Goal: Task Accomplishment & Management: Use online tool/utility

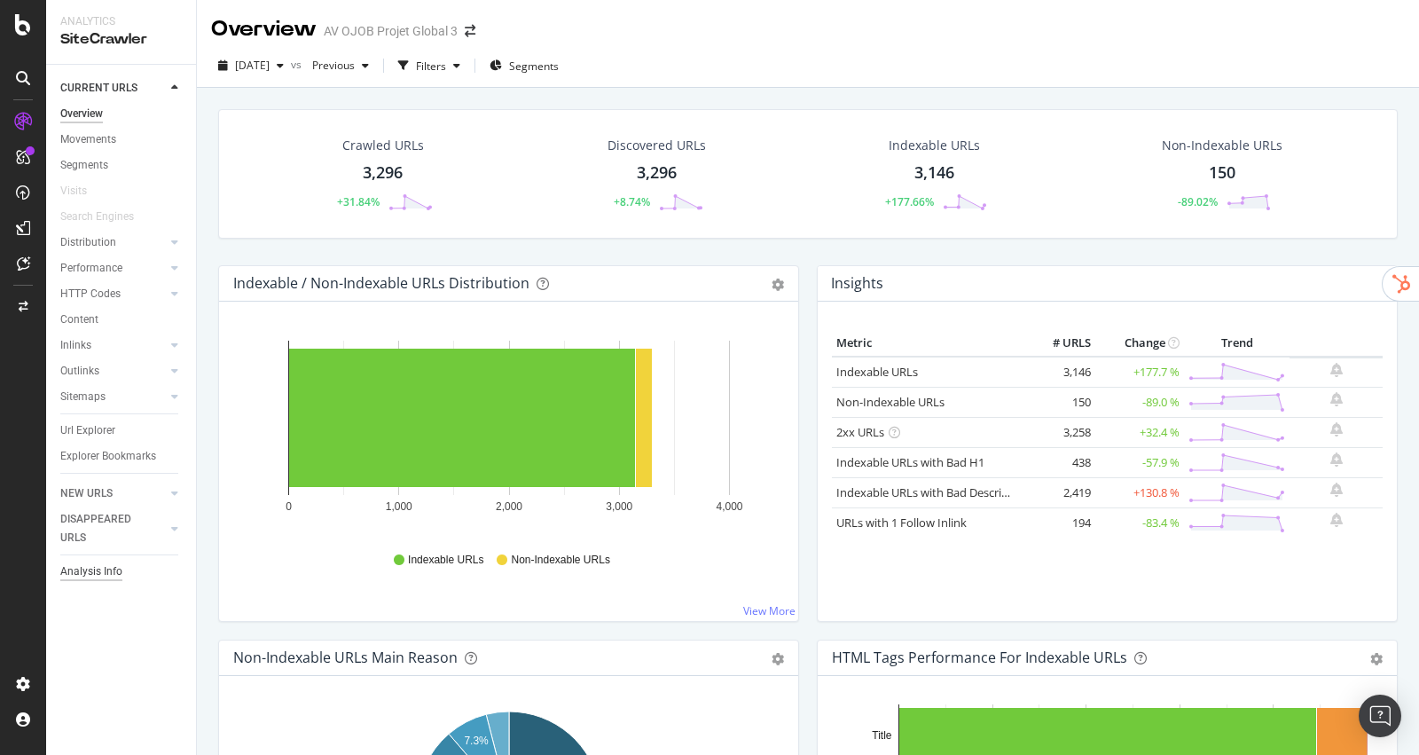
click at [96, 570] on div "Analysis Info" at bounding box center [91, 571] width 62 height 19
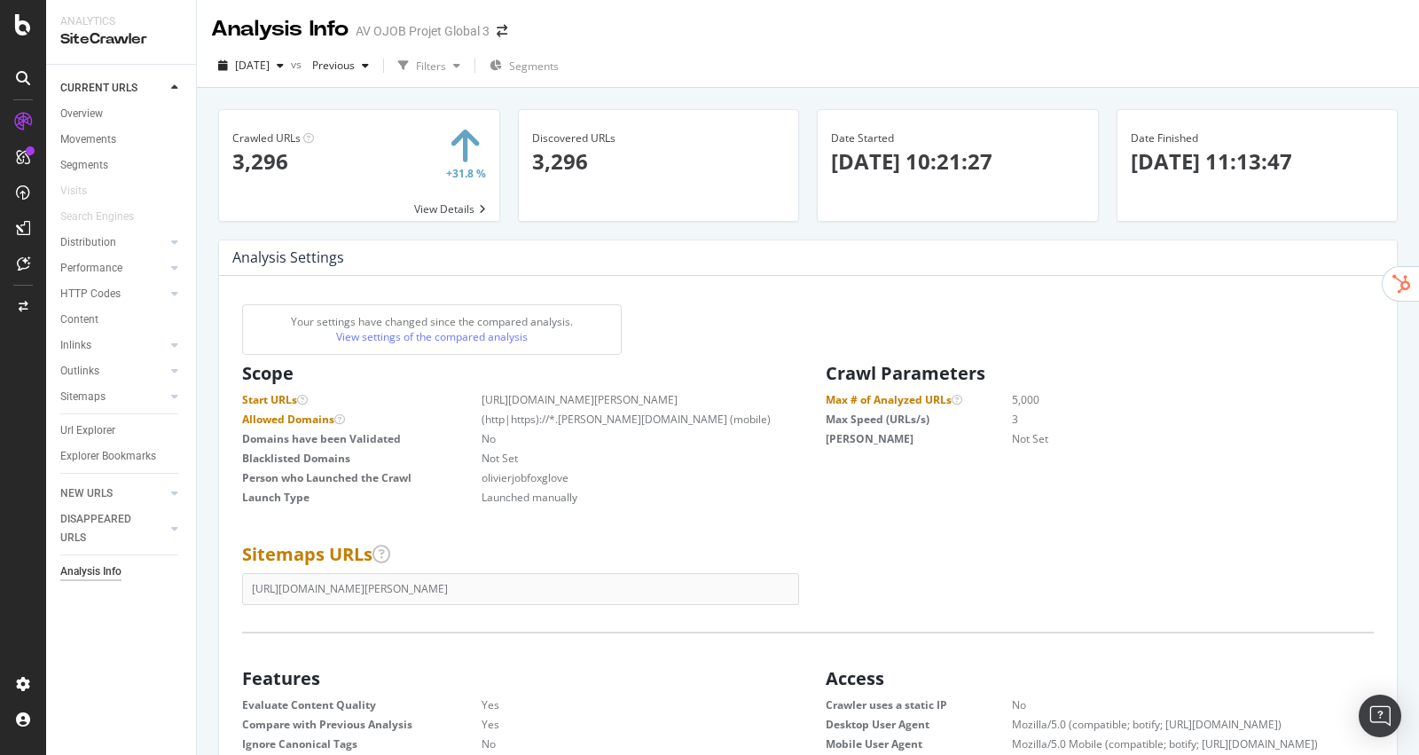
scroll to position [299, 556]
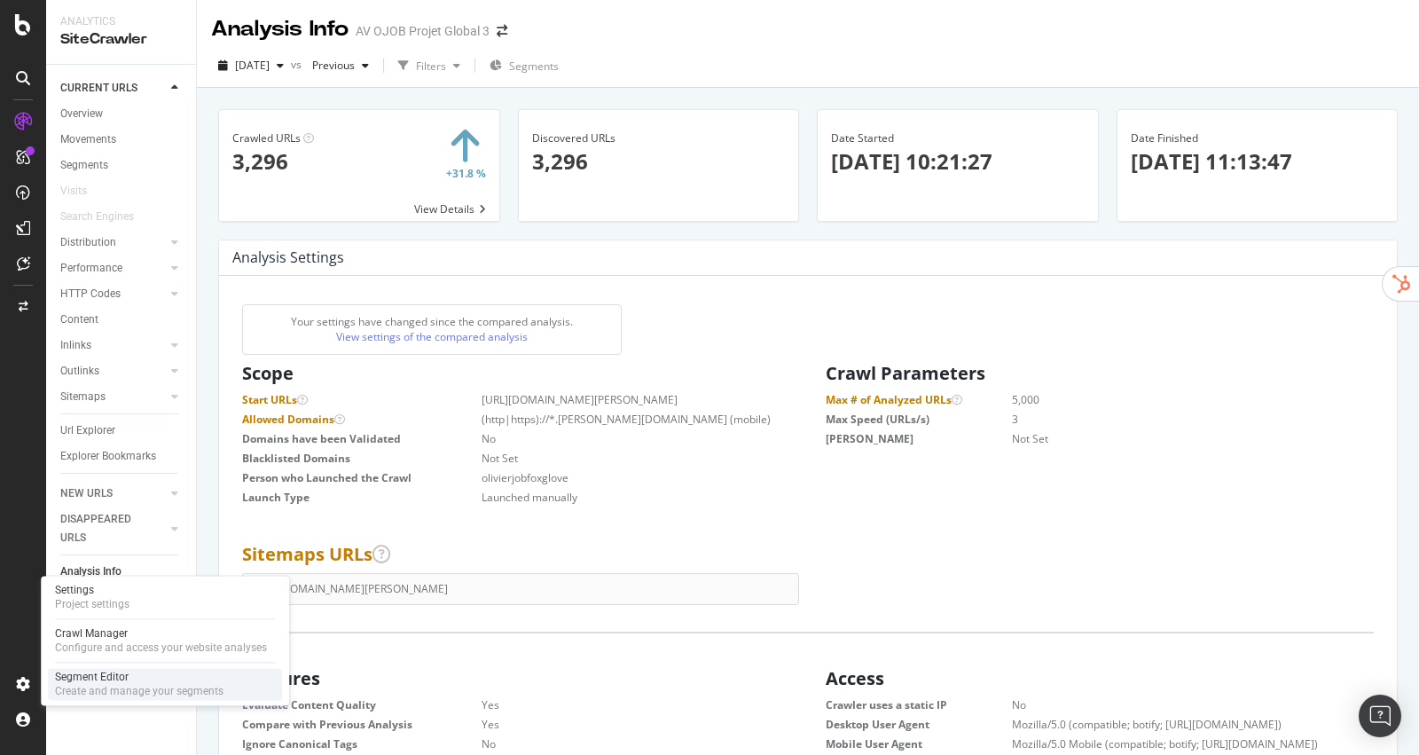
click at [137, 692] on div "Create and manage your segments" at bounding box center [139, 691] width 169 height 14
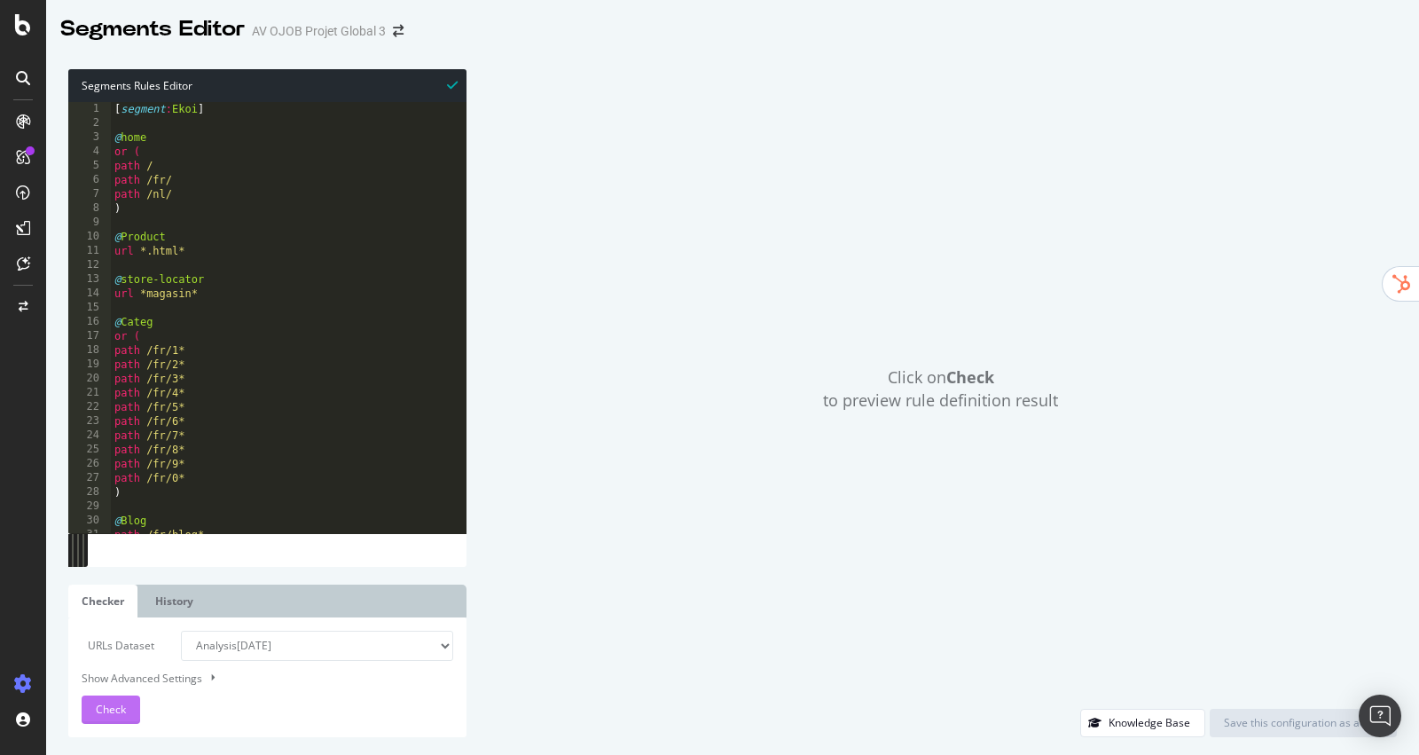
click at [126, 704] on button "Check" at bounding box center [111, 709] width 59 height 28
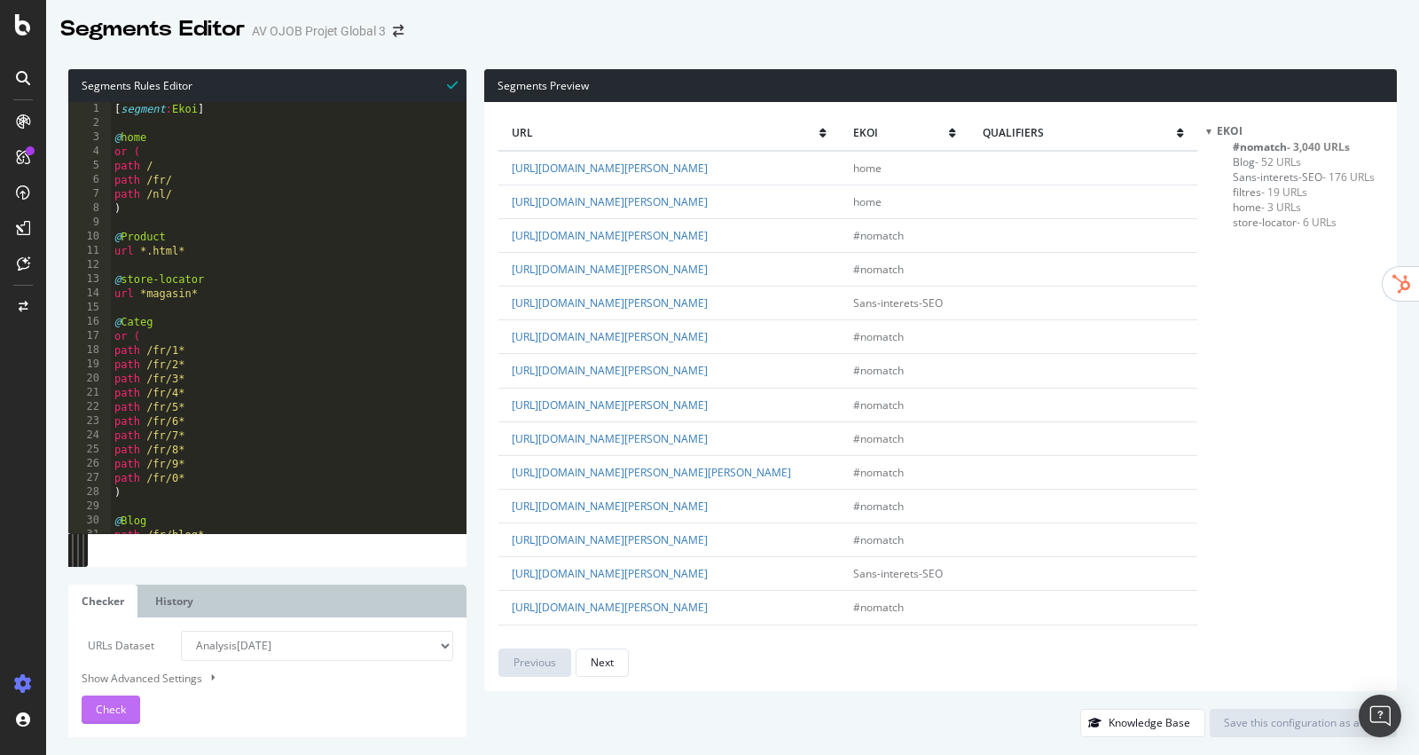
click at [107, 700] on div "Check" at bounding box center [111, 709] width 30 height 27
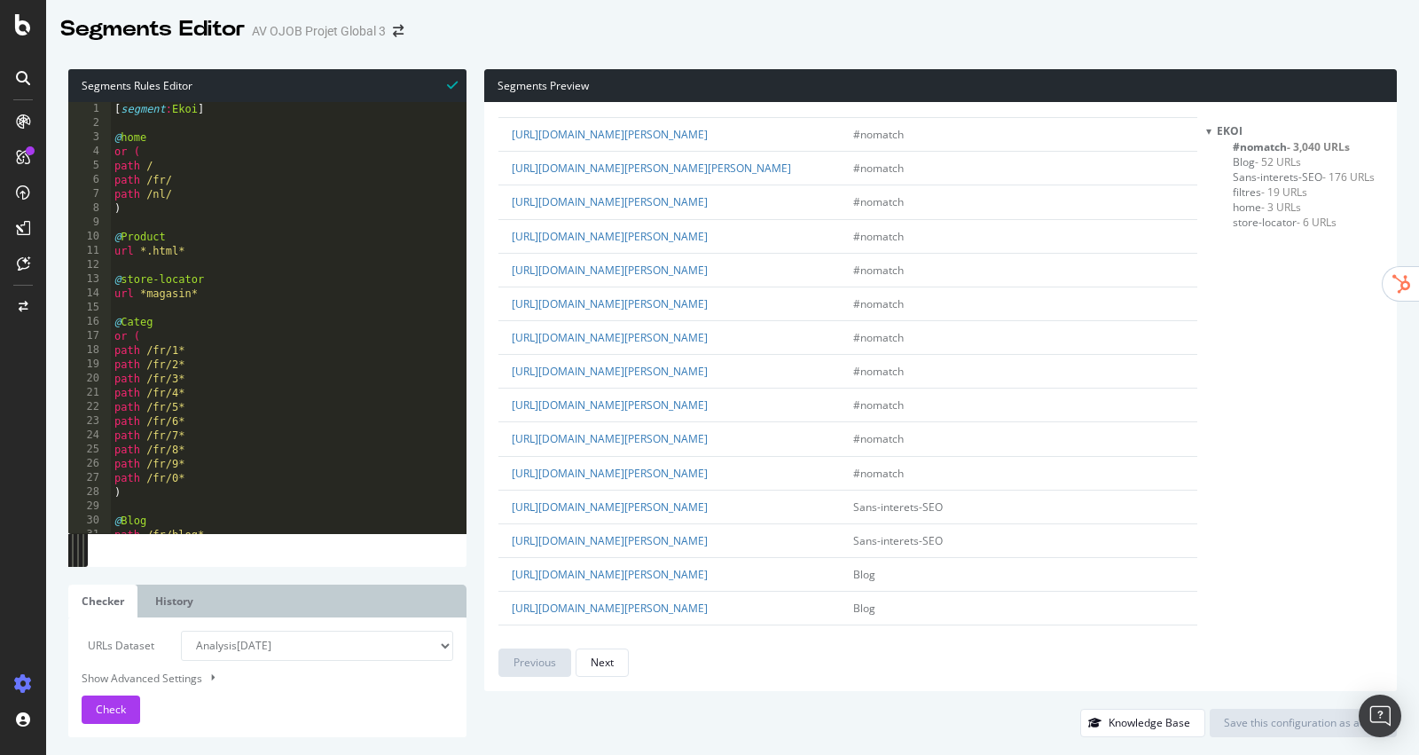
scroll to position [1438, 0]
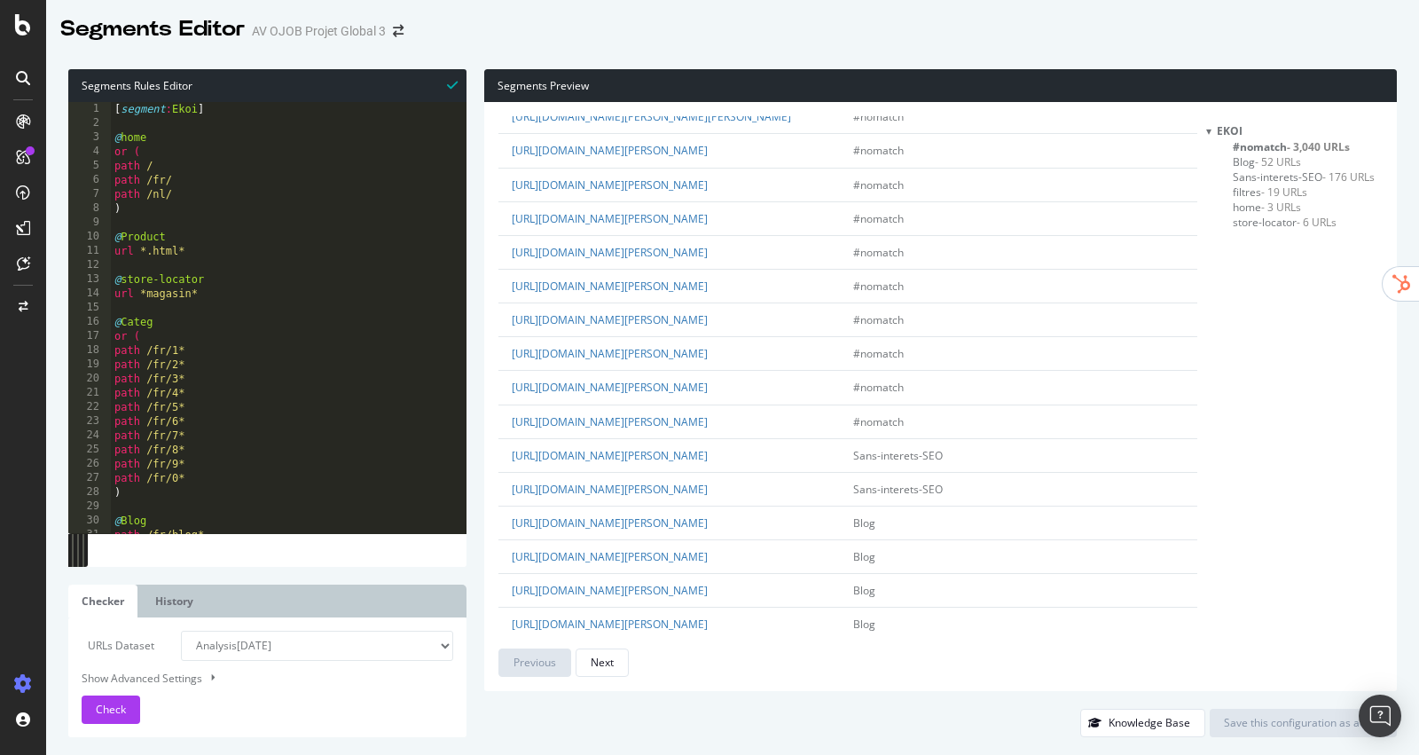
click at [1243, 208] on span "home - 3 URLs" at bounding box center [1267, 207] width 68 height 15
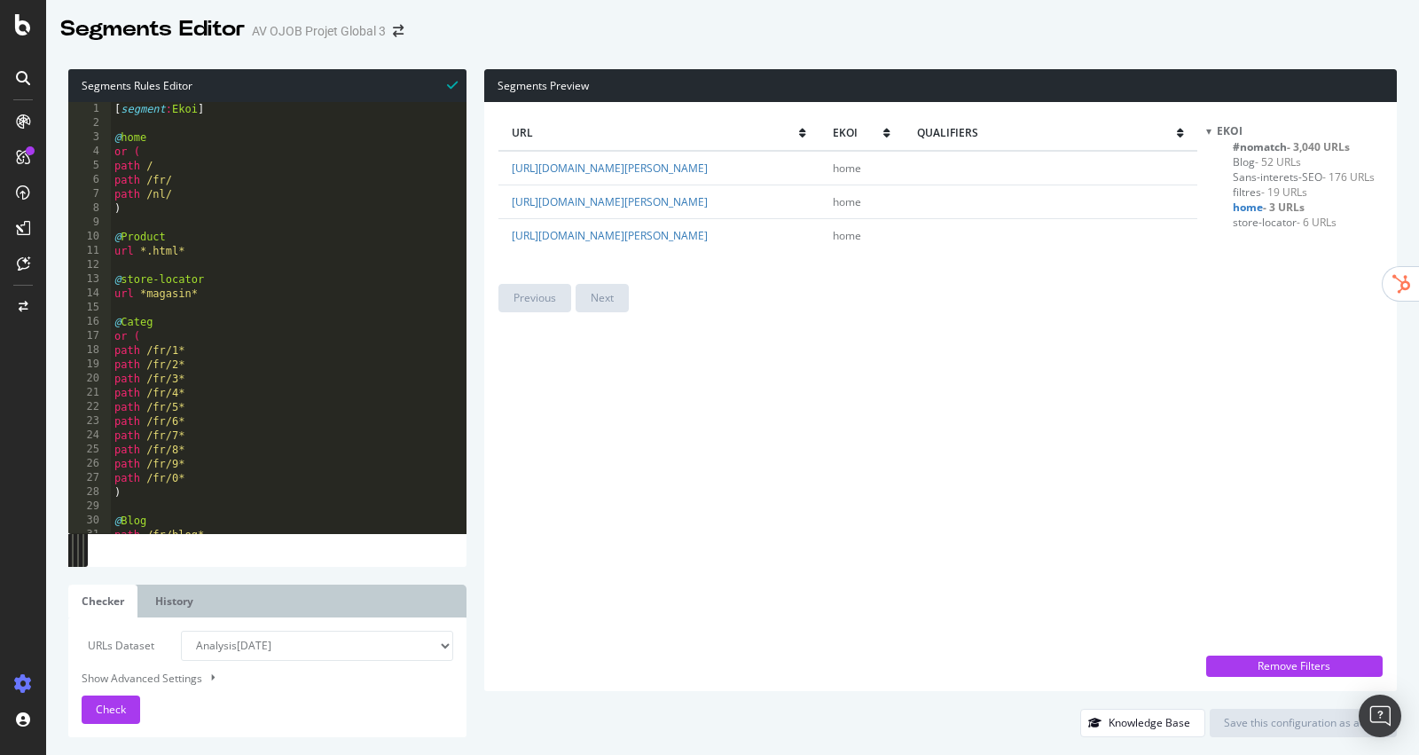
click at [1299, 141] on span "- 3,040 URLs" at bounding box center [1318, 146] width 63 height 15
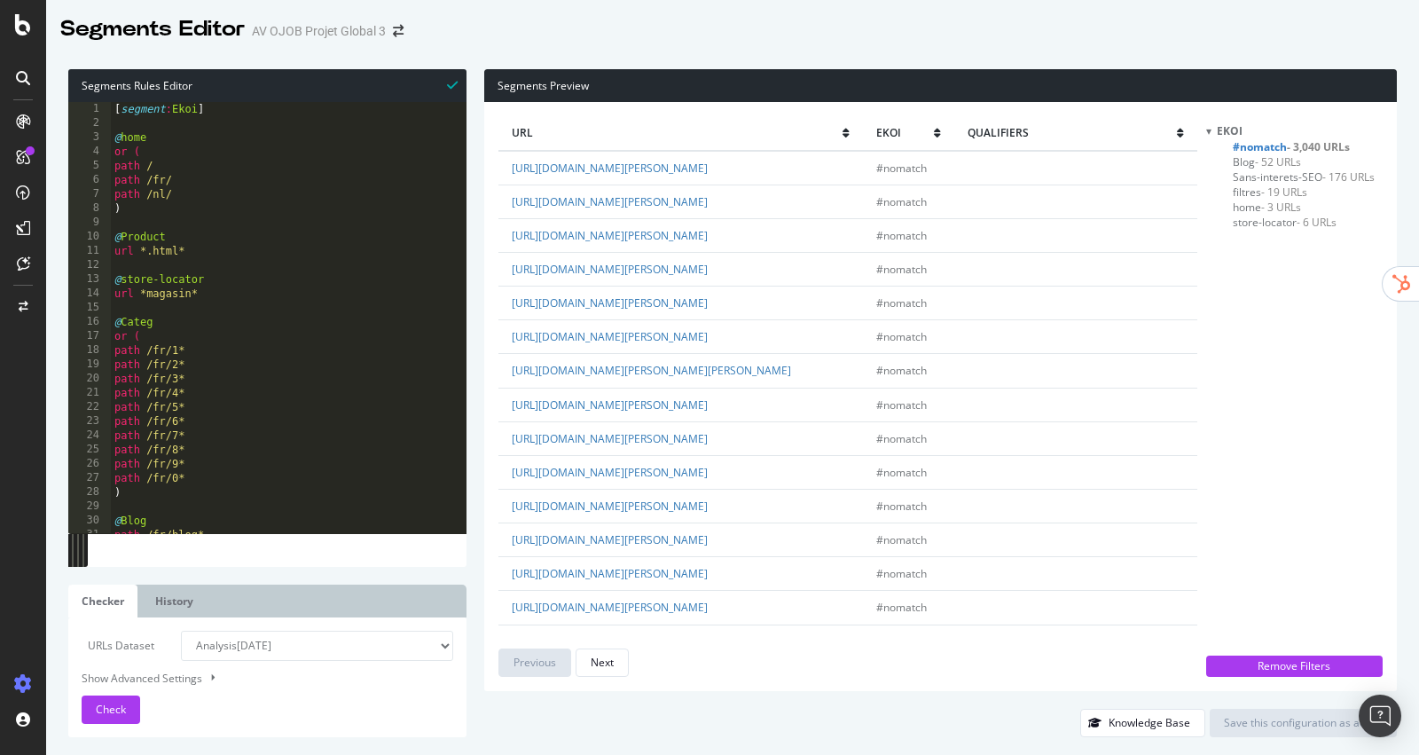
type textarea ")"
click at [264, 206] on div "[ segment : Ekoi ] @ home or ( path / path /fr/ path /nl/ ) @ Product url *.htm…" at bounding box center [289, 332] width 356 height 460
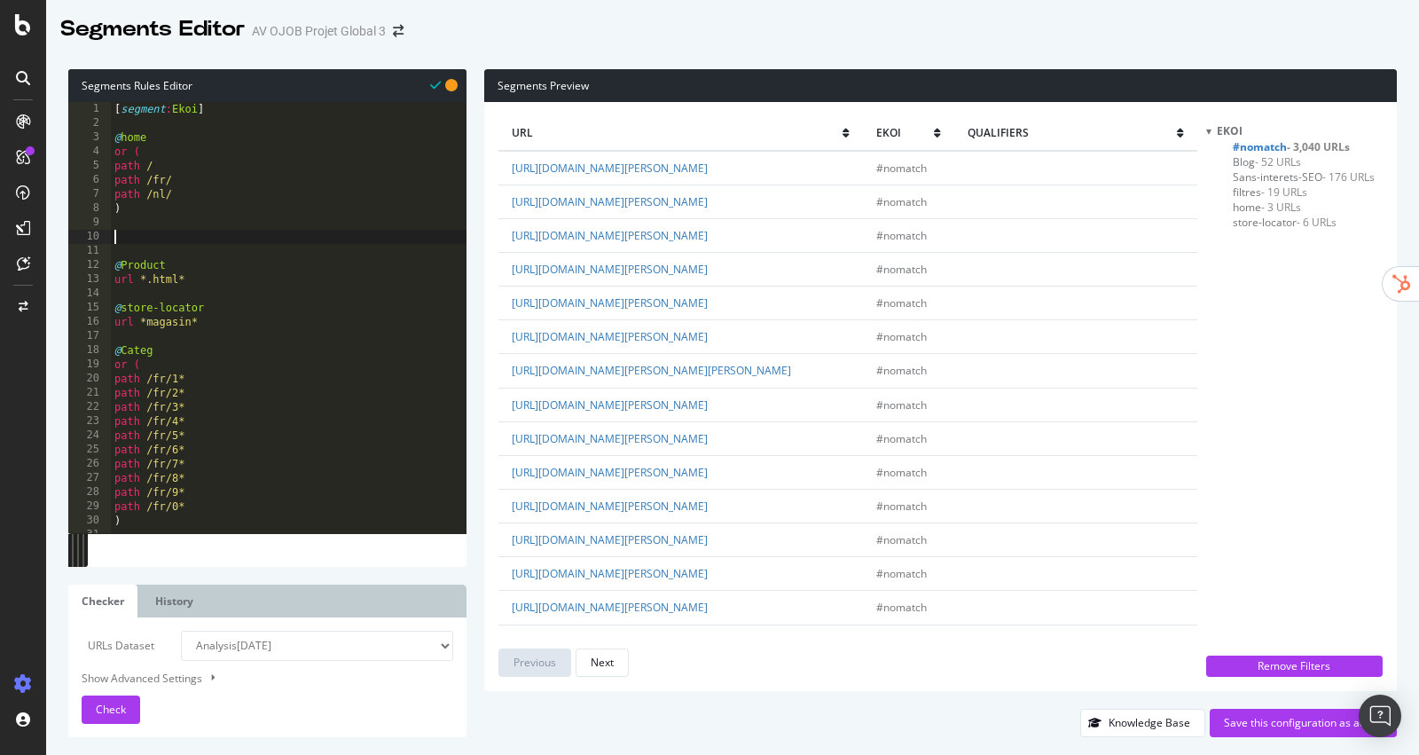
type textarea "@"
type textarea "path /nl/"
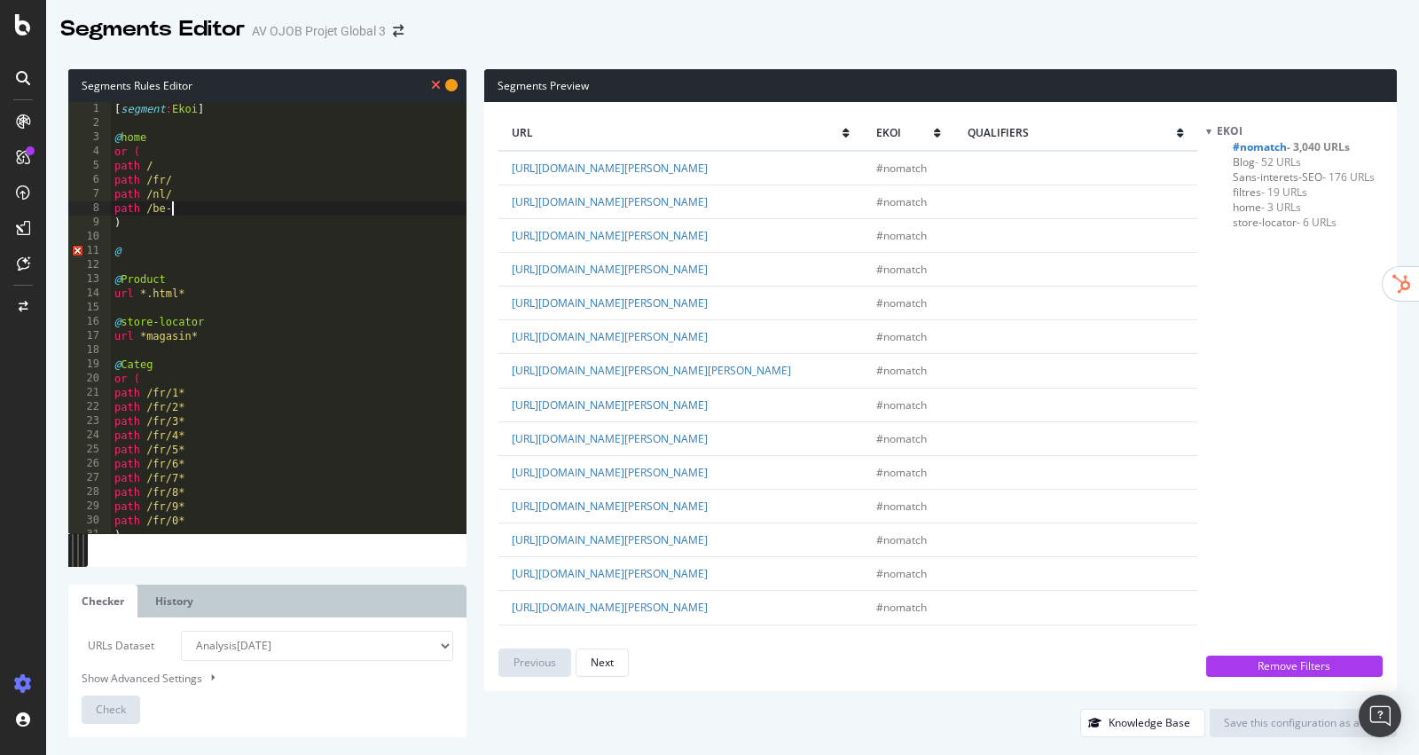
scroll to position [0, 4]
type textarea "path /be-nl/"
click at [142, 260] on div "[ segment : Ekoi ] @ home or ( path / path /fr/ path /nl/ path /be-nl/ path /be…" at bounding box center [289, 332] width 356 height 460
type textarea "@"
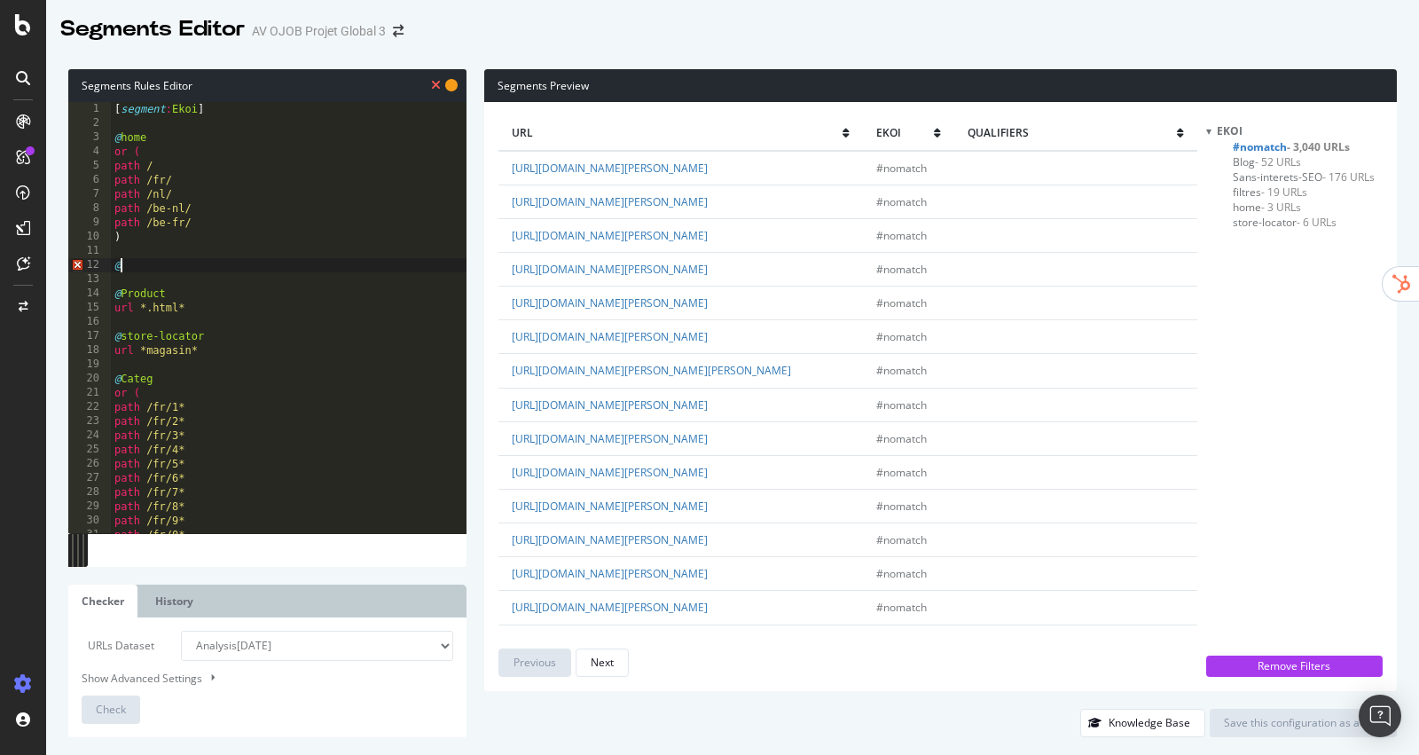
scroll to position [0, 0]
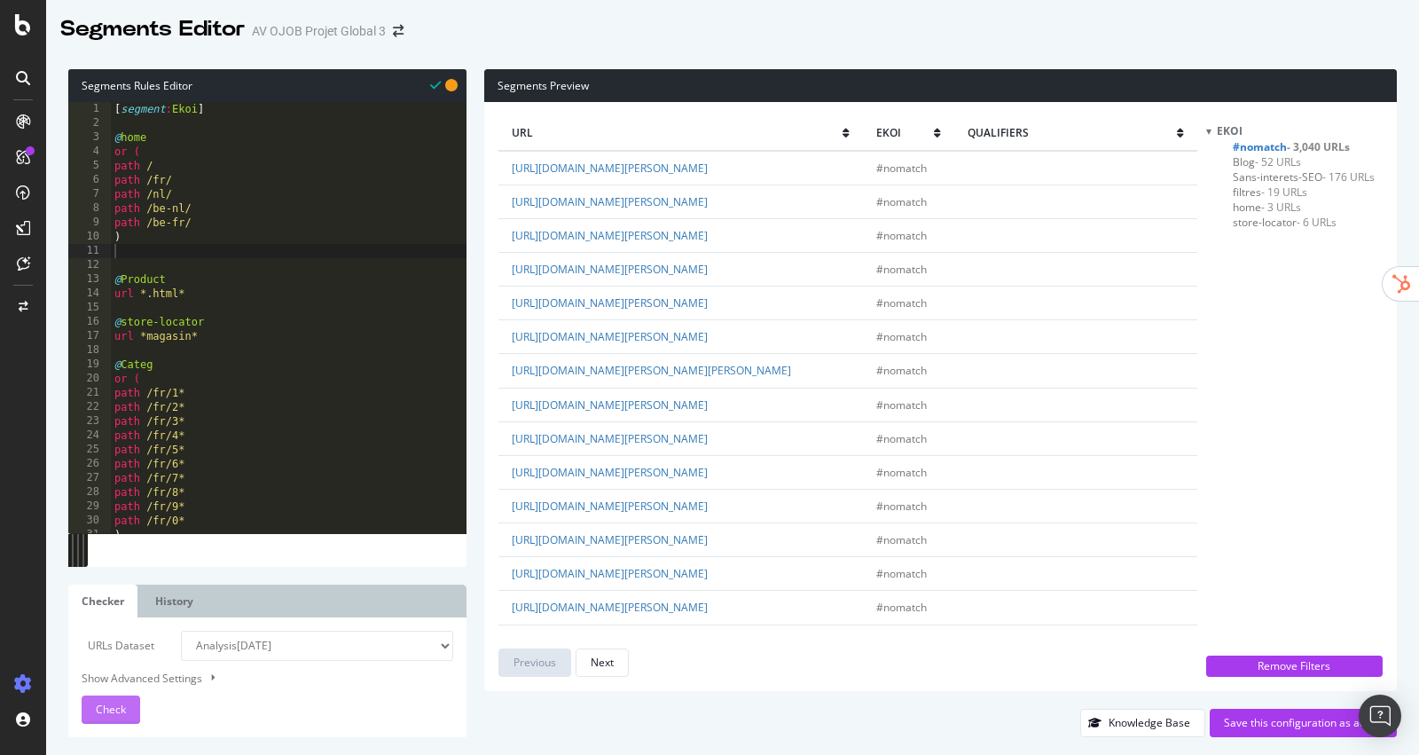
click at [122, 712] on span "Check" at bounding box center [111, 709] width 30 height 15
